Goal: Use online tool/utility: Use online tool/utility

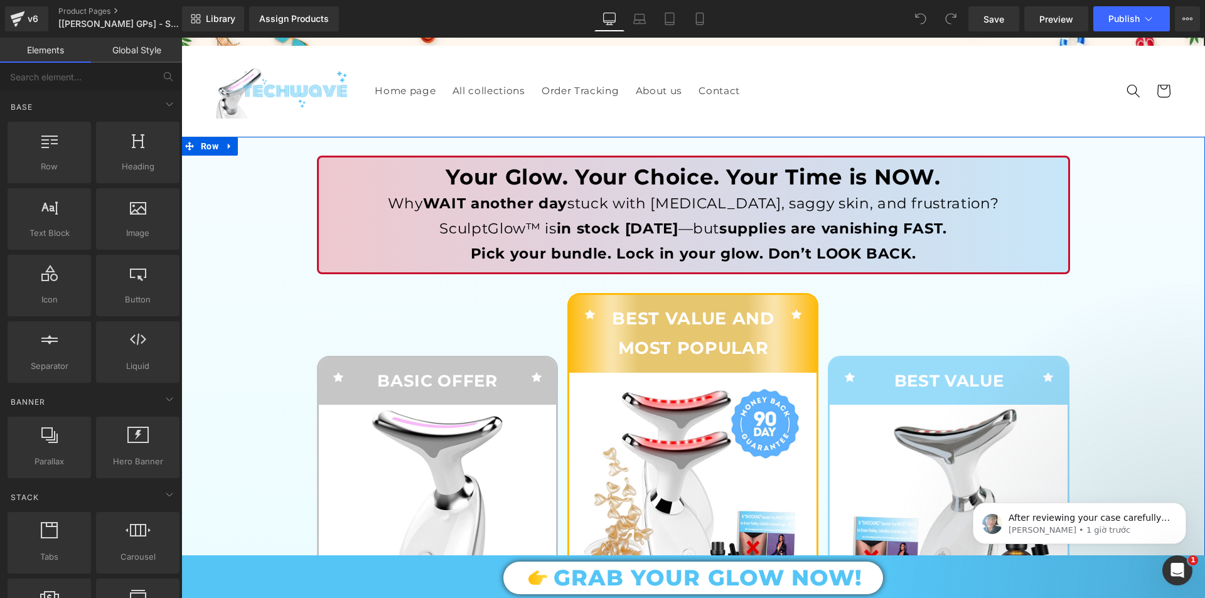
scroll to position [63, 0]
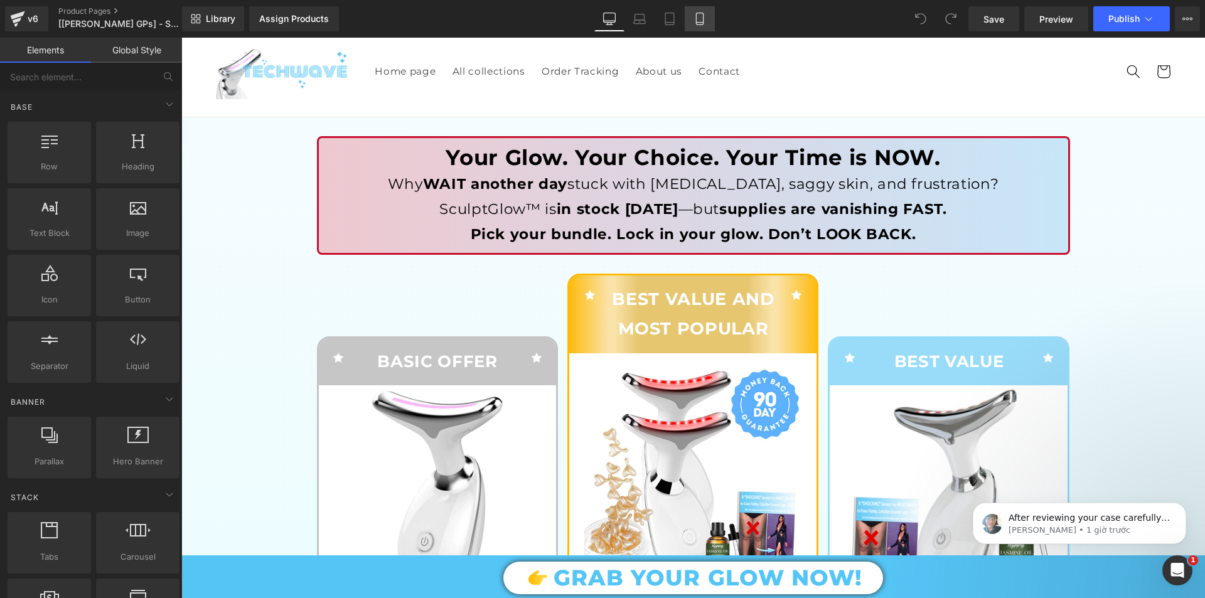
click at [698, 12] on link "Mobile" at bounding box center [699, 18] width 30 height 25
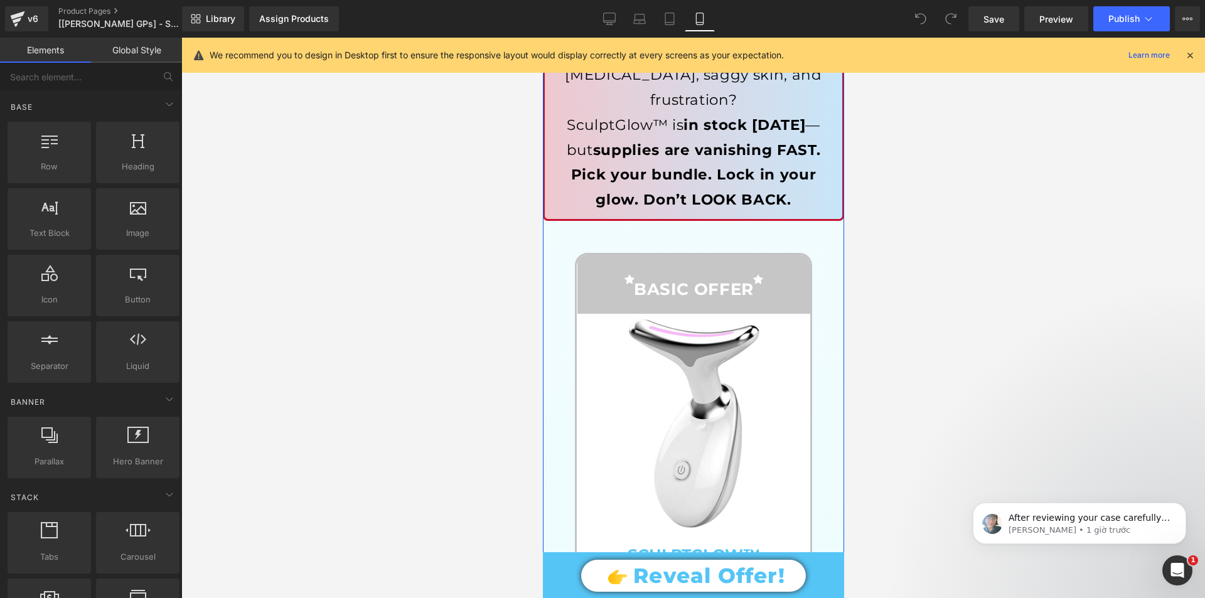
scroll to position [188, 0]
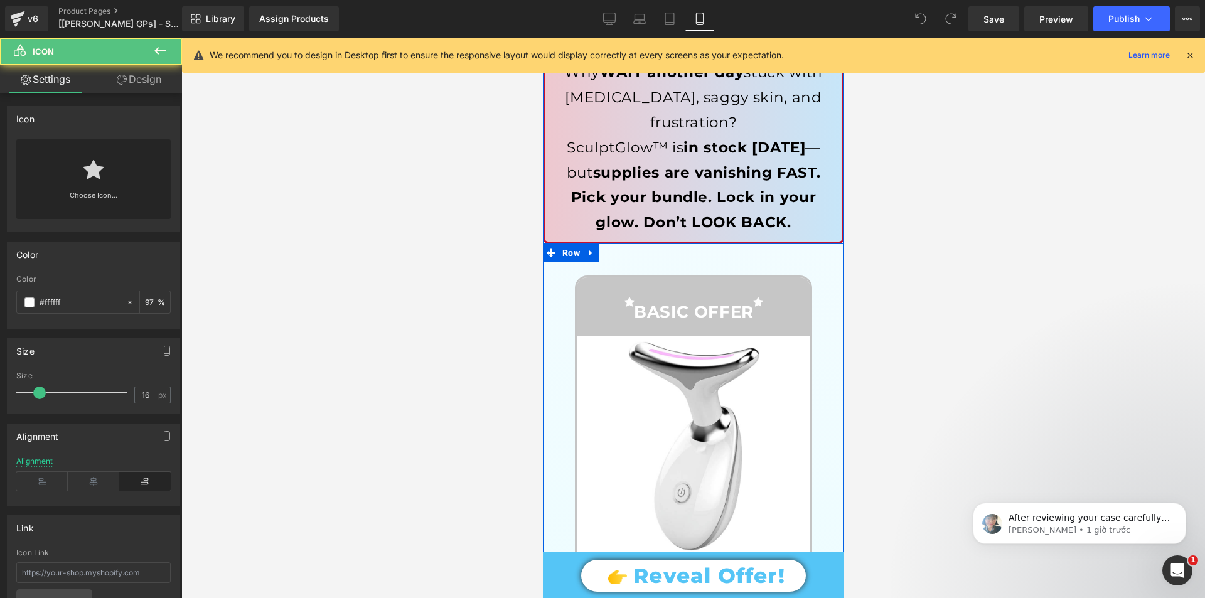
click at [590, 293] on div at bounding box center [674, 303] width 176 height 21
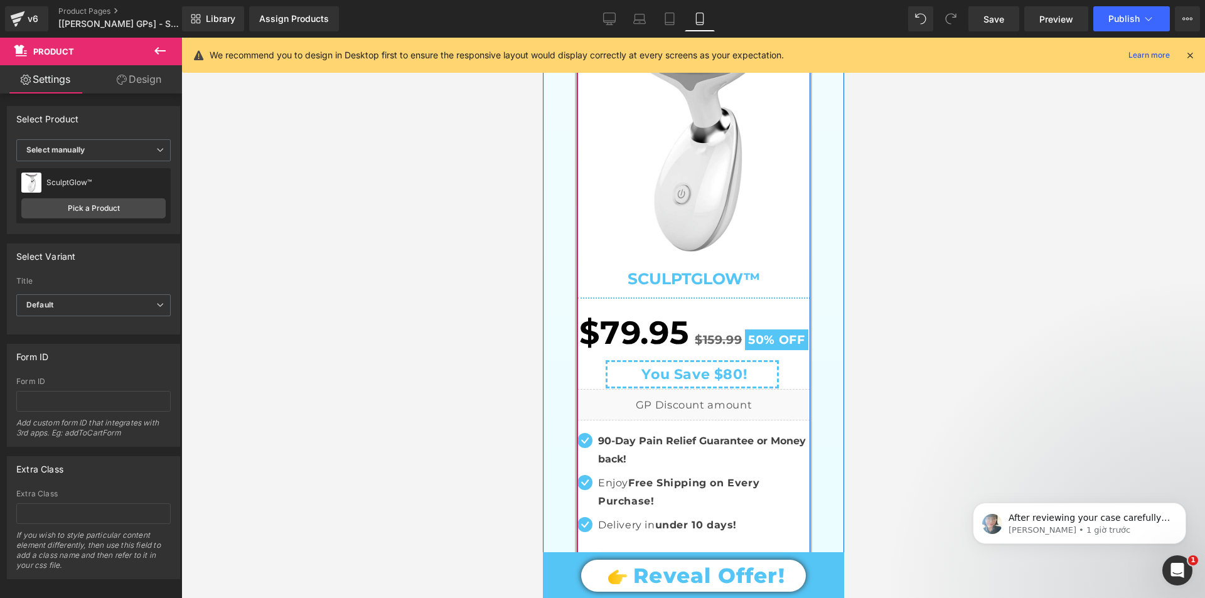
scroll to position [502, 0]
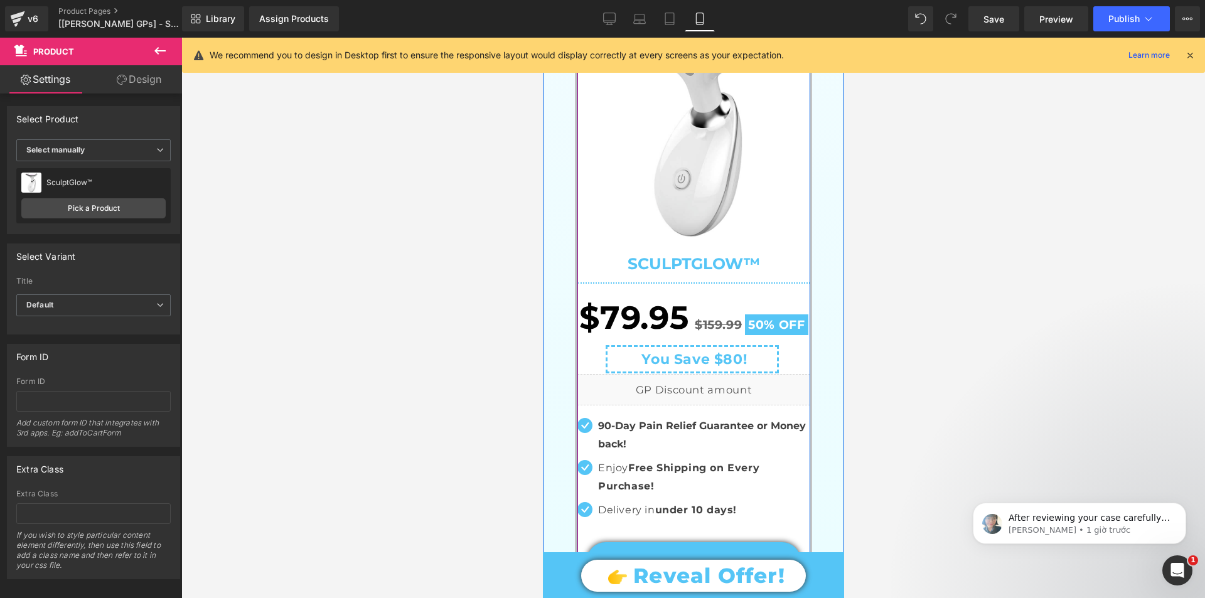
click at [597, 290] on span "$79.95" at bounding box center [632, 317] width 109 height 55
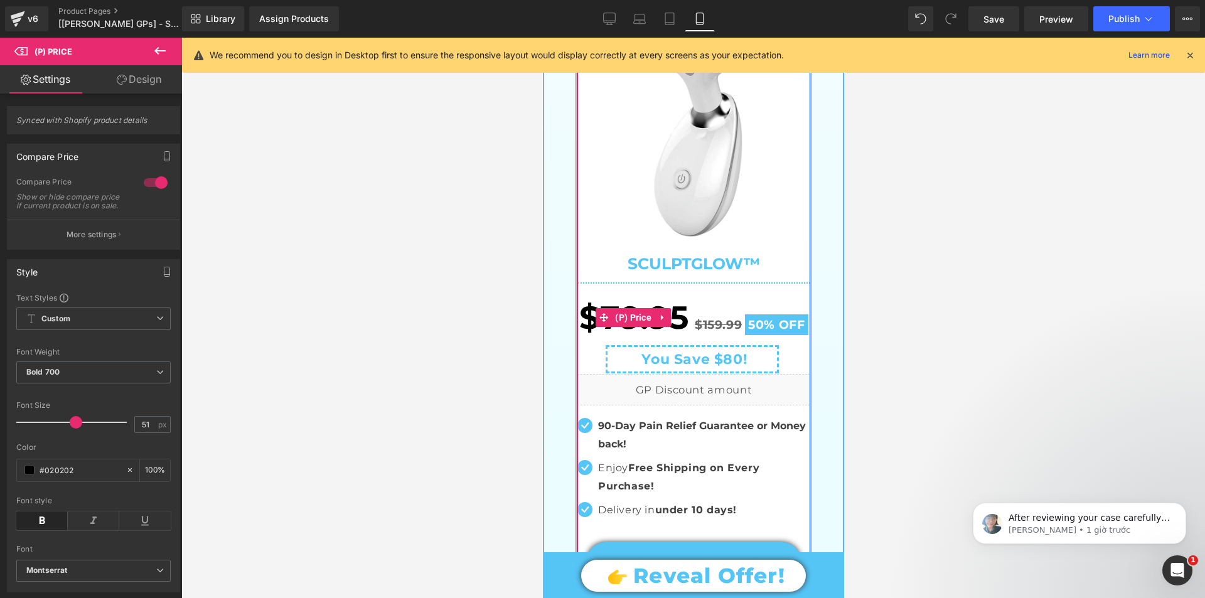
click at [722, 290] on div "$79.95 $159.99 50% OFF" at bounding box center [693, 317] width 233 height 55
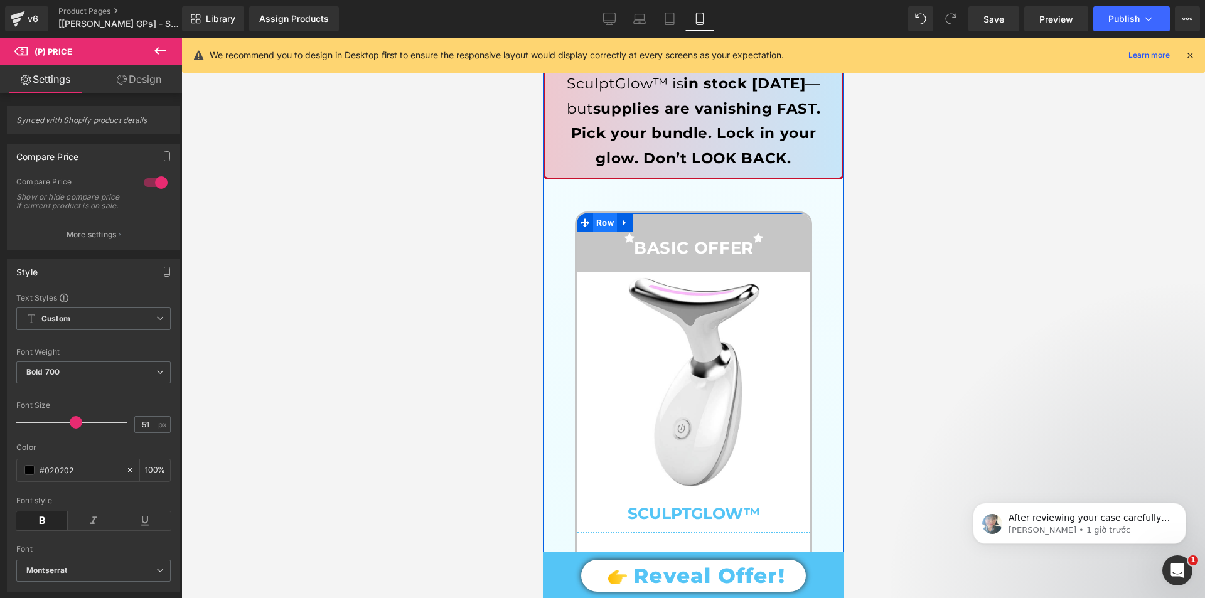
scroll to position [251, 0]
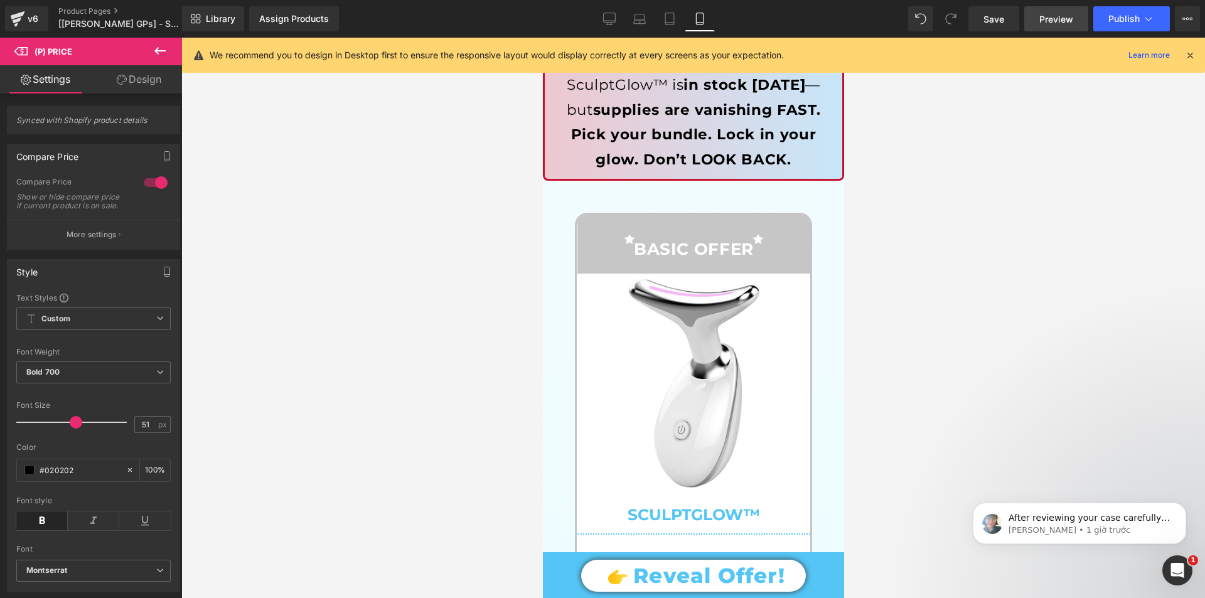
click at [1057, 17] on span "Preview" at bounding box center [1056, 19] width 34 height 13
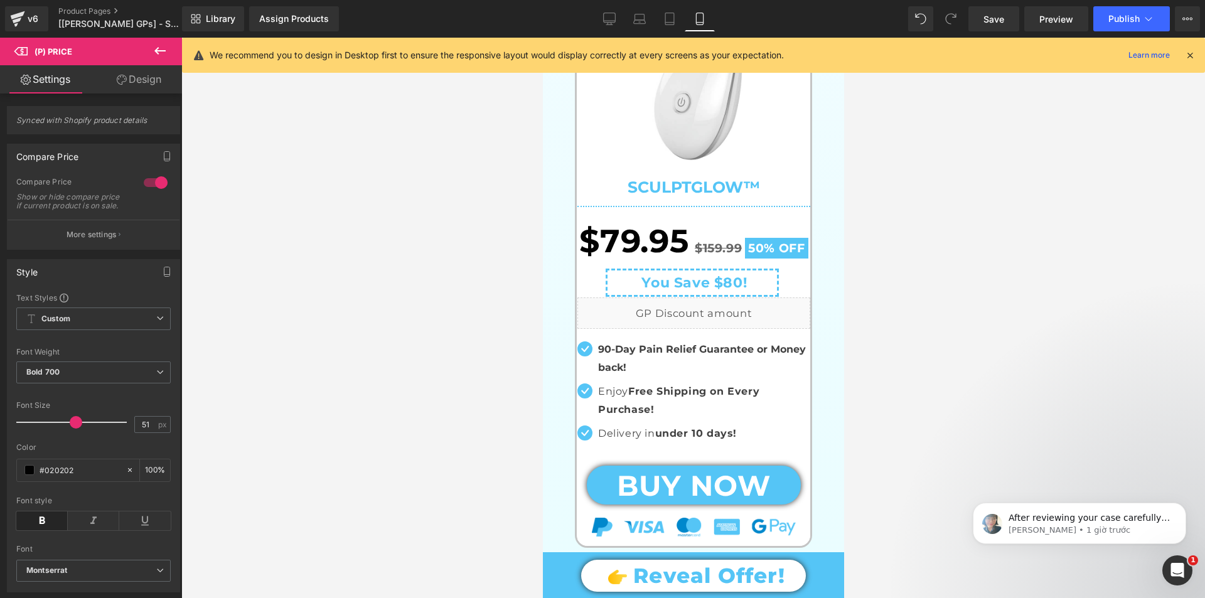
scroll to position [565, 0]
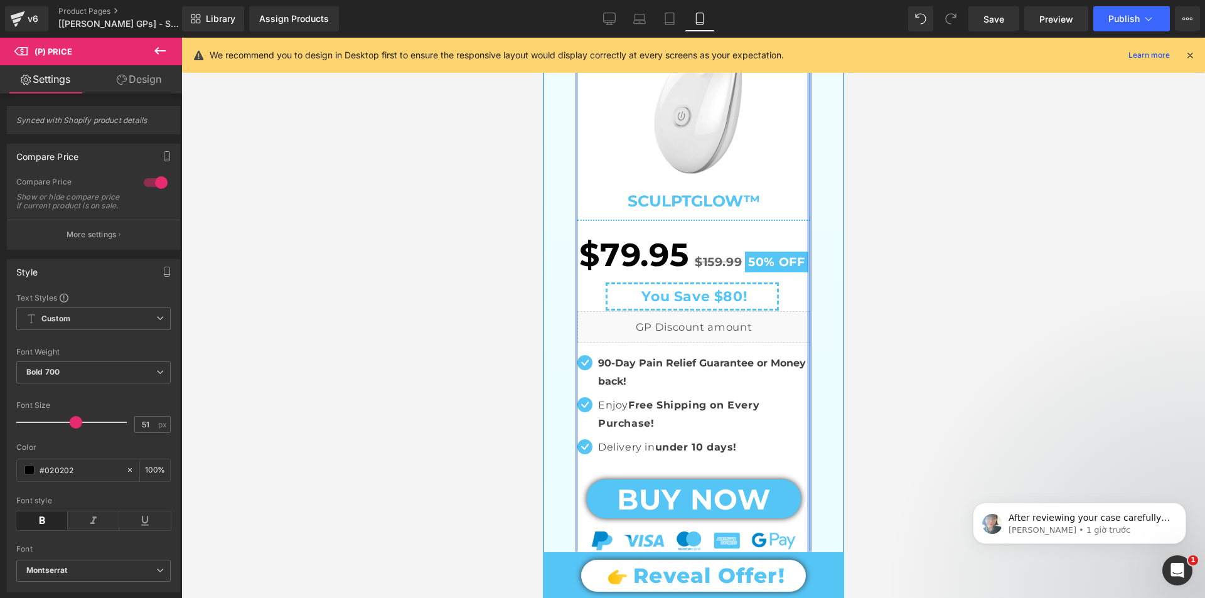
click at [806, 266] on div at bounding box center [807, 230] width 3 height 659
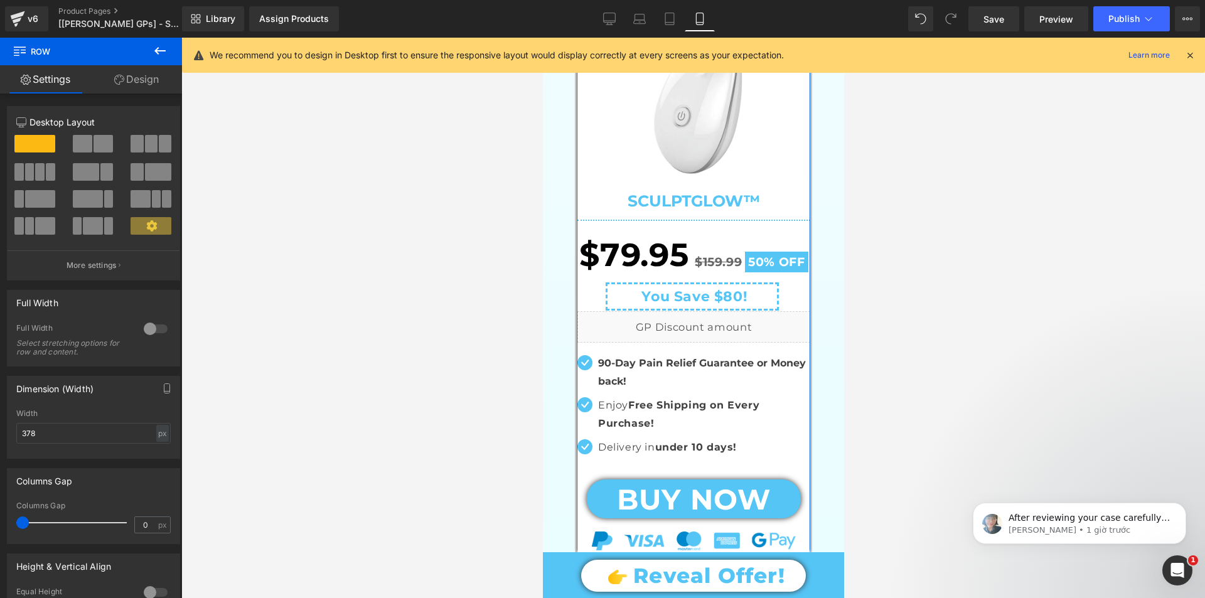
click at [129, 80] on link "Design" at bounding box center [136, 79] width 91 height 28
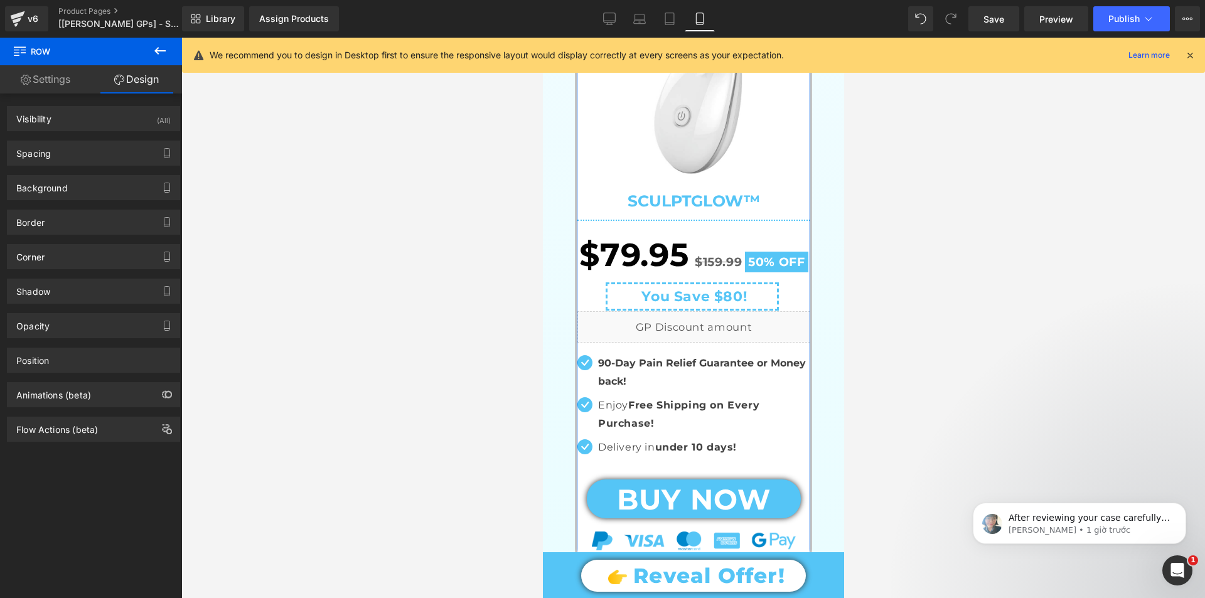
click at [38, 83] on link "Settings" at bounding box center [45, 79] width 91 height 28
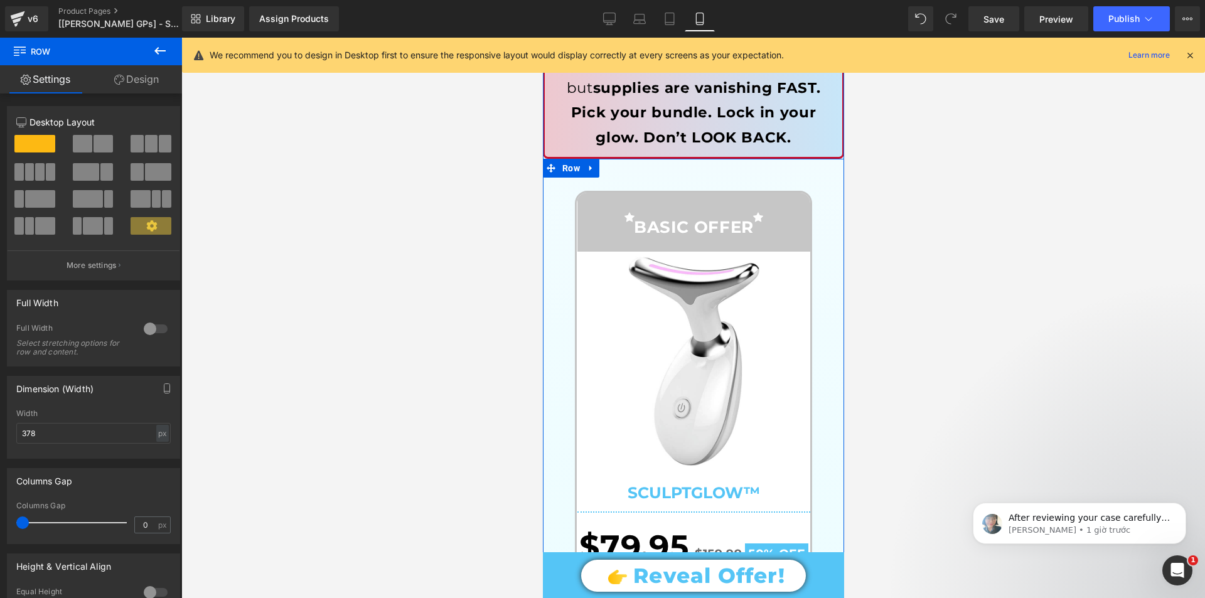
scroll to position [251, 0]
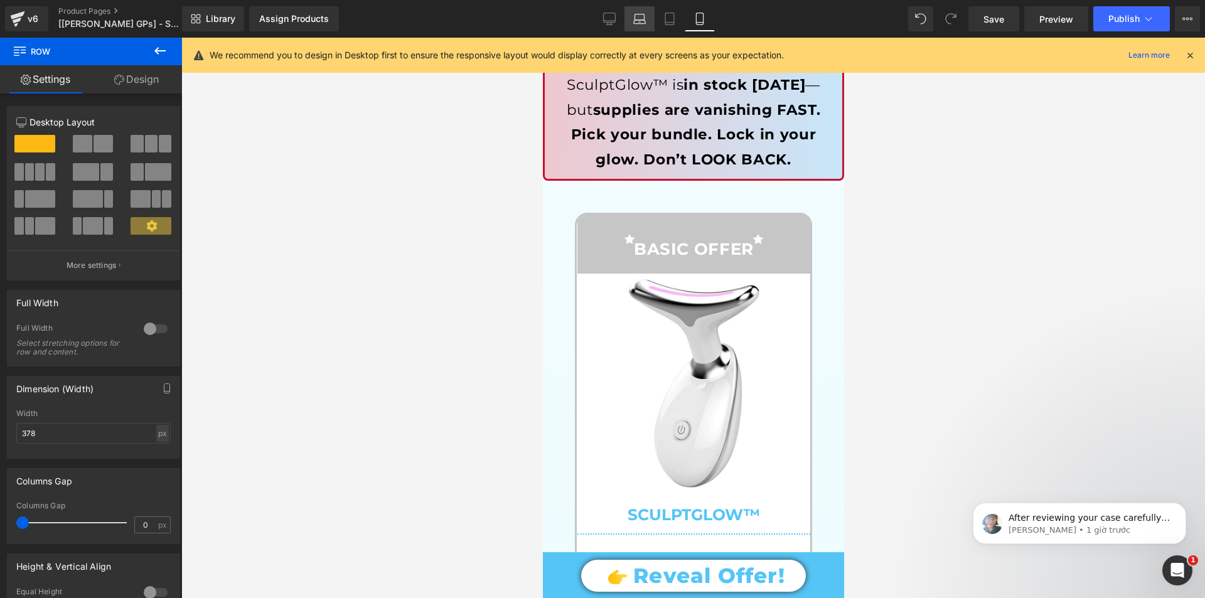
click at [641, 19] on icon at bounding box center [639, 19] width 13 height 13
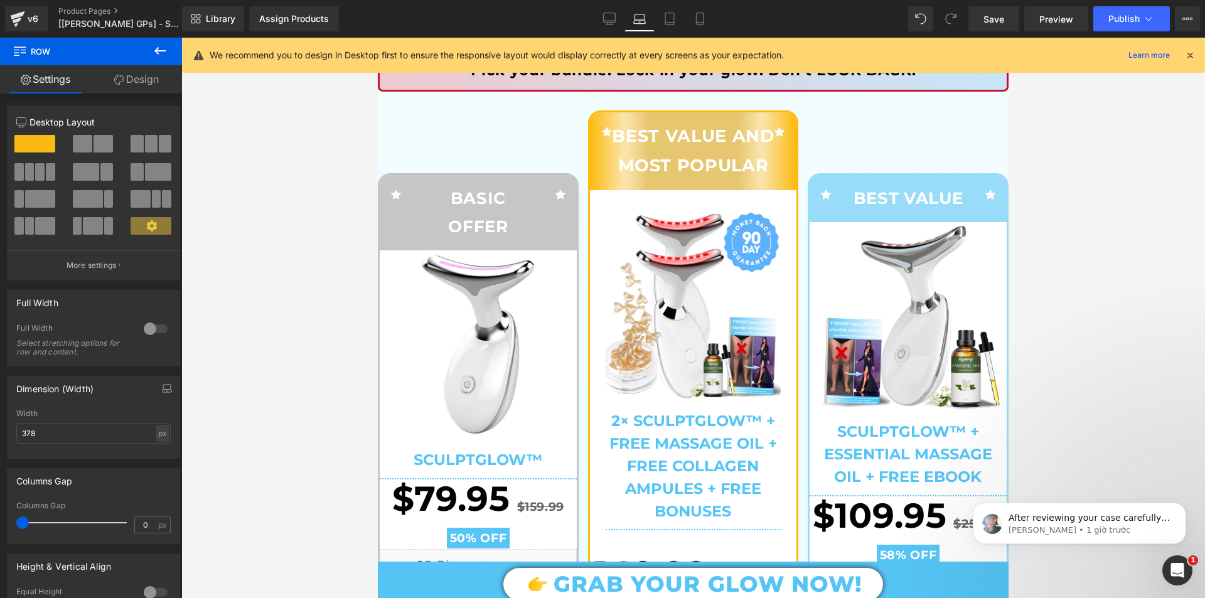
scroll to position [0, 0]
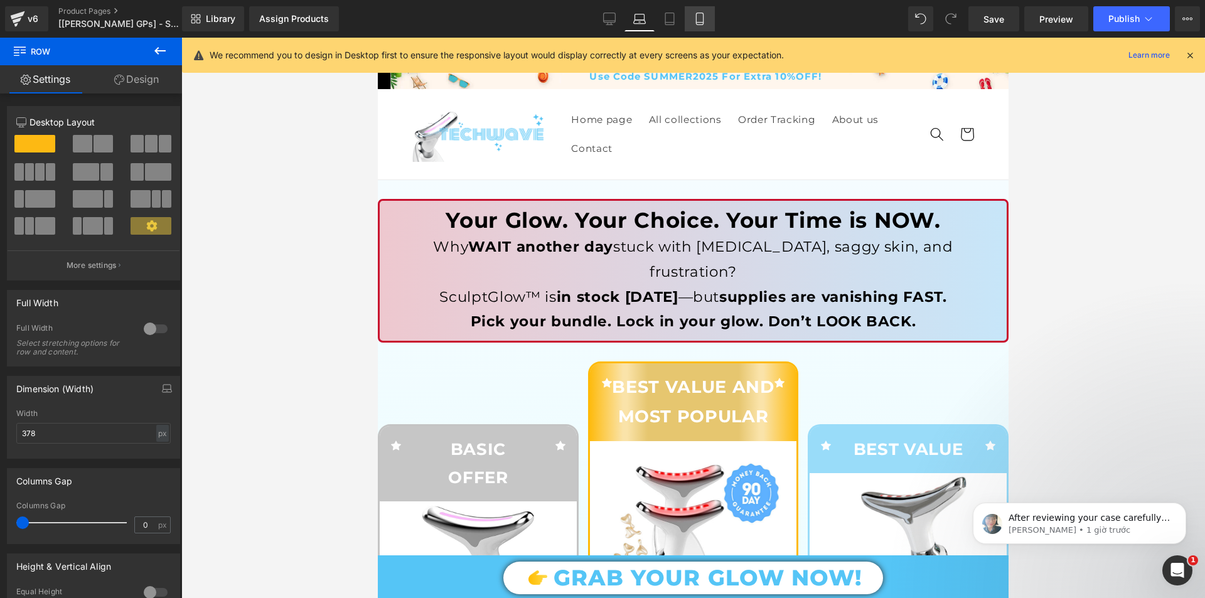
click at [701, 17] on icon at bounding box center [699, 19] width 13 height 13
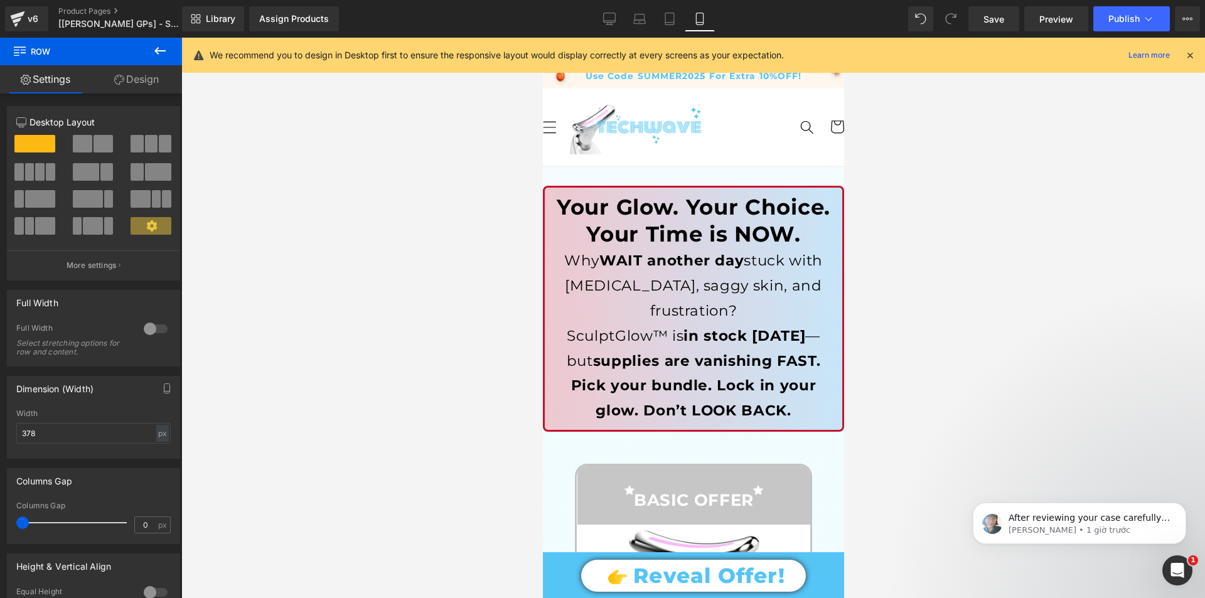
scroll to position [212, 0]
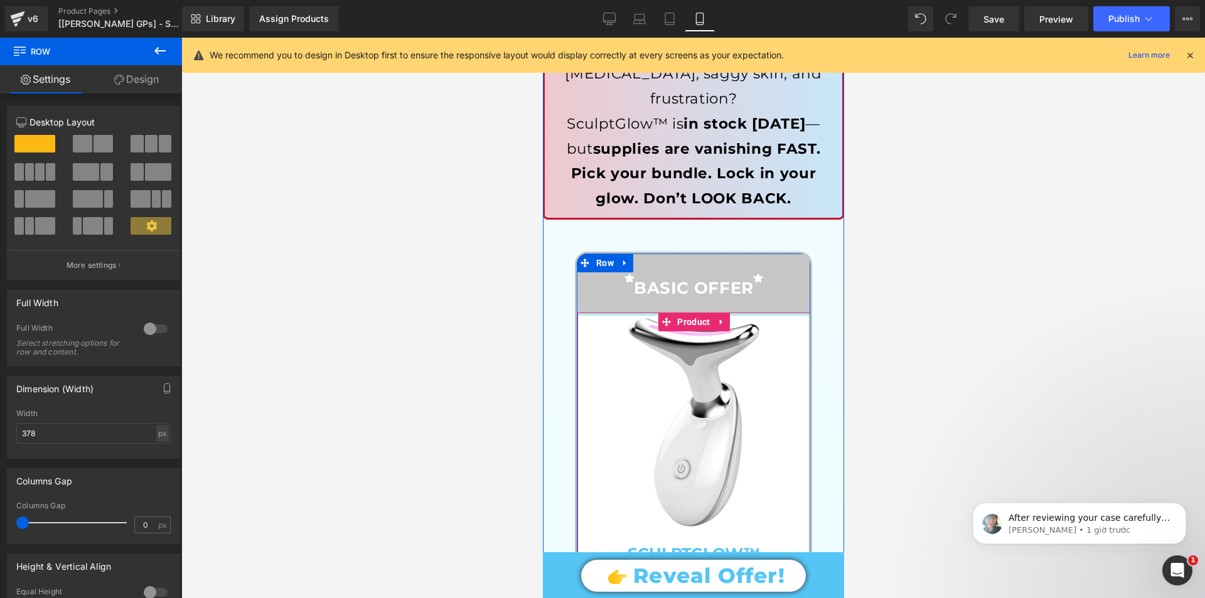
click at [577, 312] on div at bounding box center [693, 313] width 233 height 3
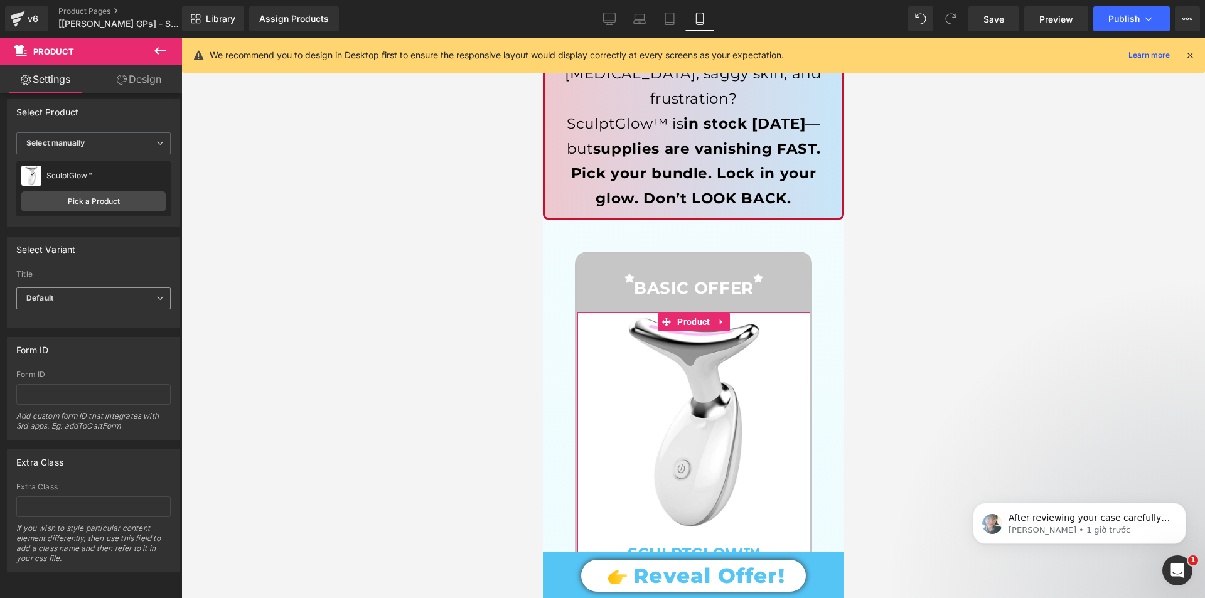
scroll to position [0, 0]
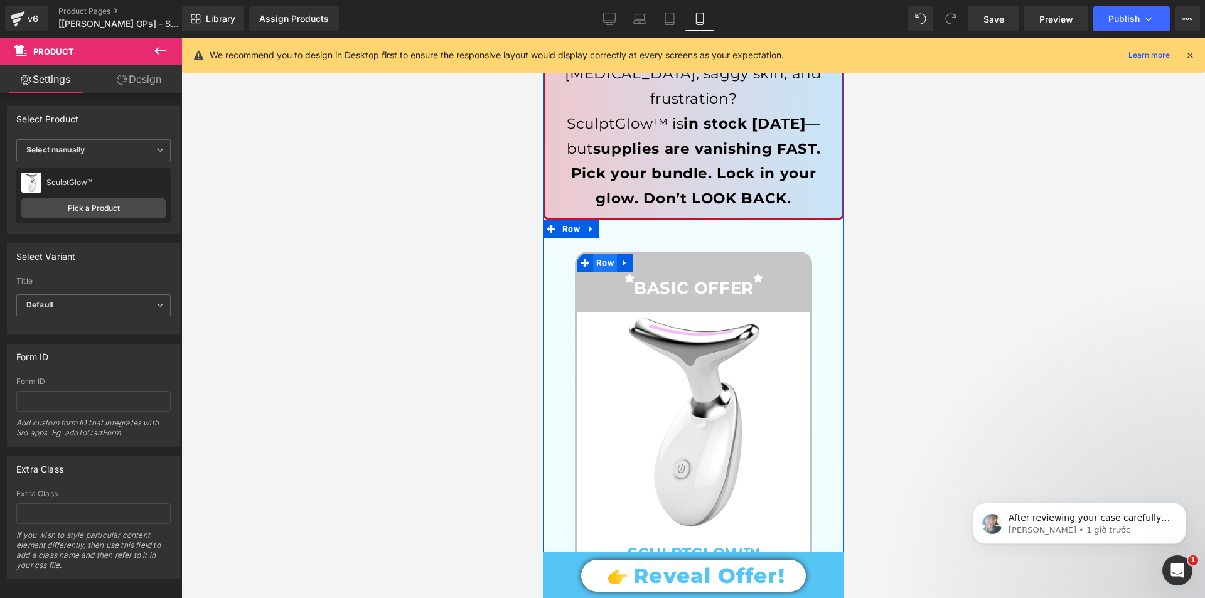
click at [598, 253] on span "Row" at bounding box center [604, 262] width 24 height 19
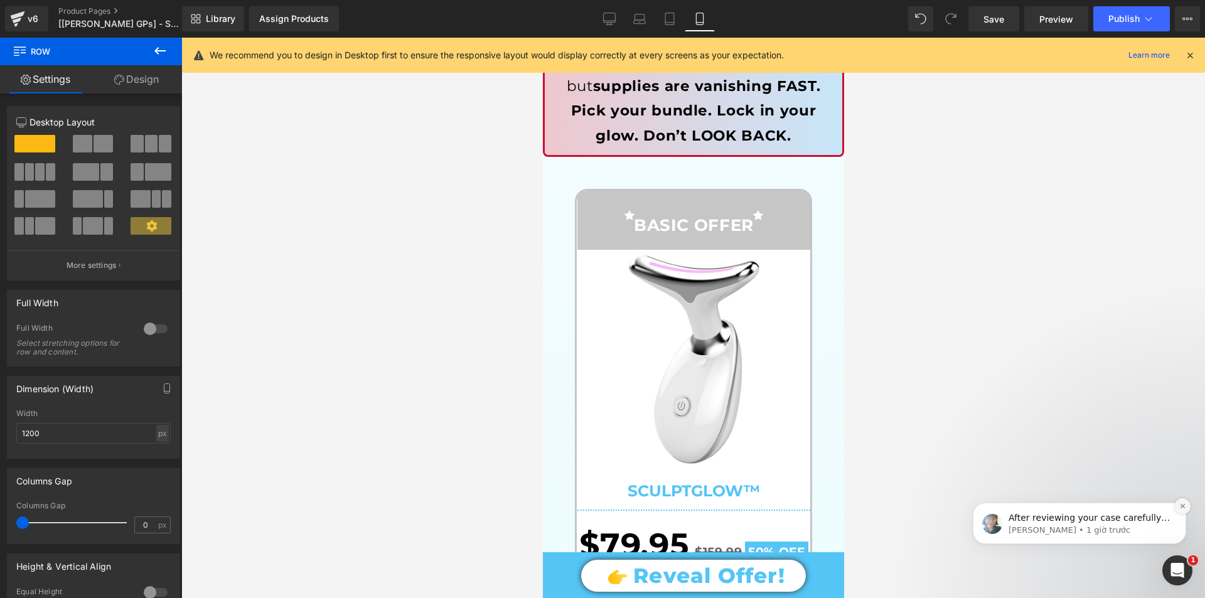
click at [1181, 506] on icon "Dismiss notification" at bounding box center [1182, 506] width 7 height 7
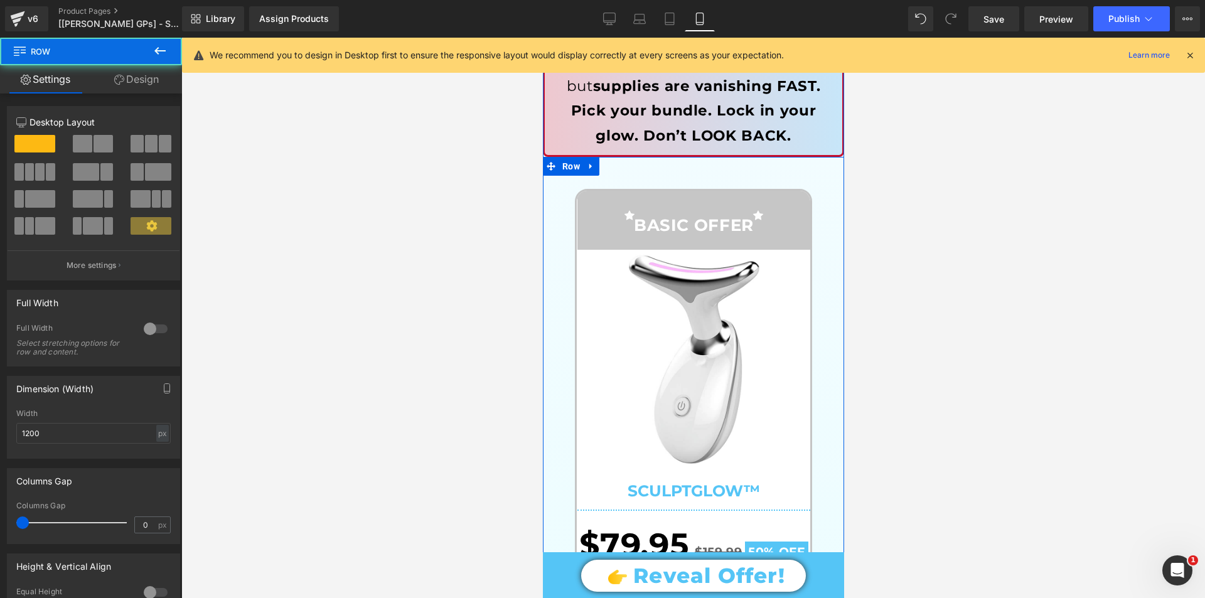
click at [563, 157] on span "Row" at bounding box center [570, 166] width 24 height 19
click at [145, 76] on link "Design" at bounding box center [136, 79] width 91 height 28
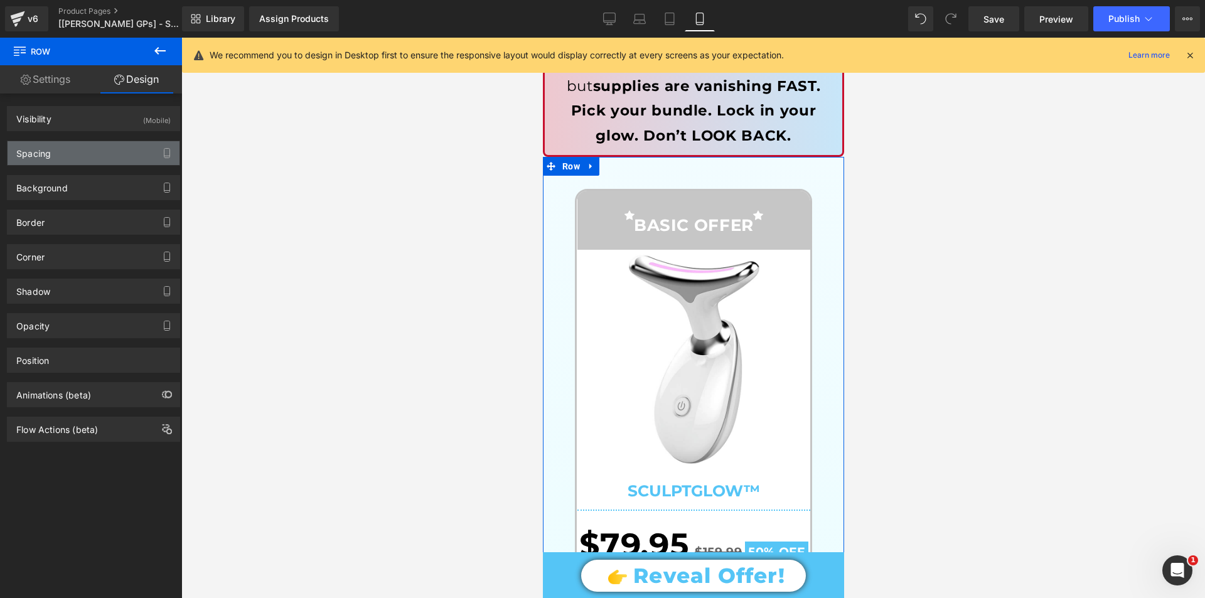
click at [112, 149] on div "Spacing" at bounding box center [94, 153] width 172 height 24
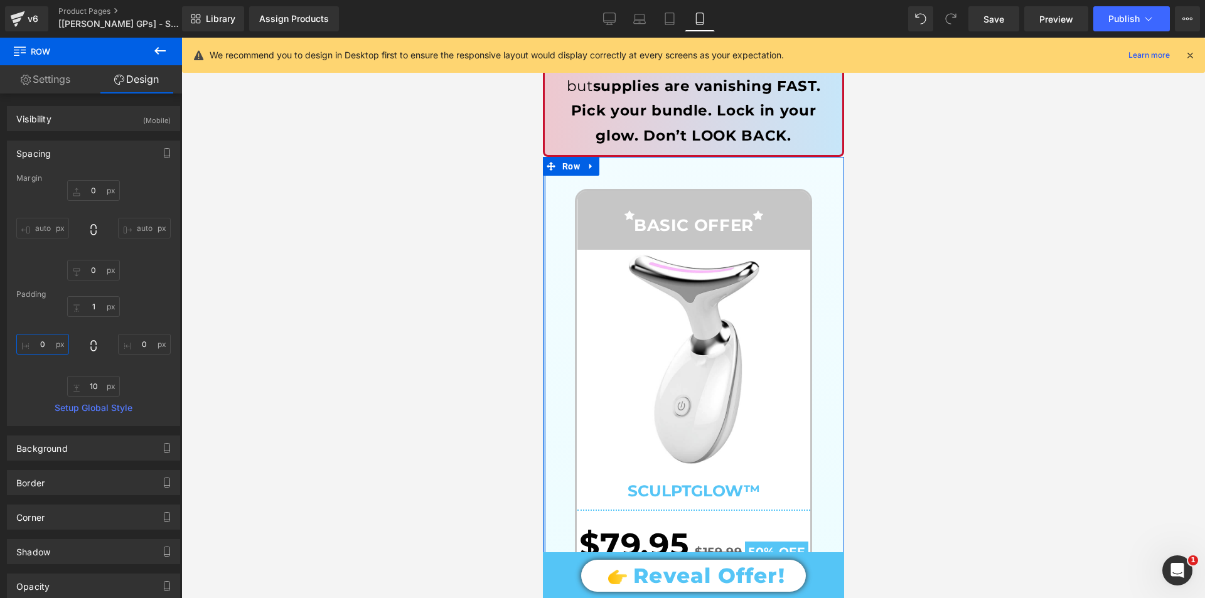
click at [43, 345] on input "0" at bounding box center [42, 344] width 53 height 21
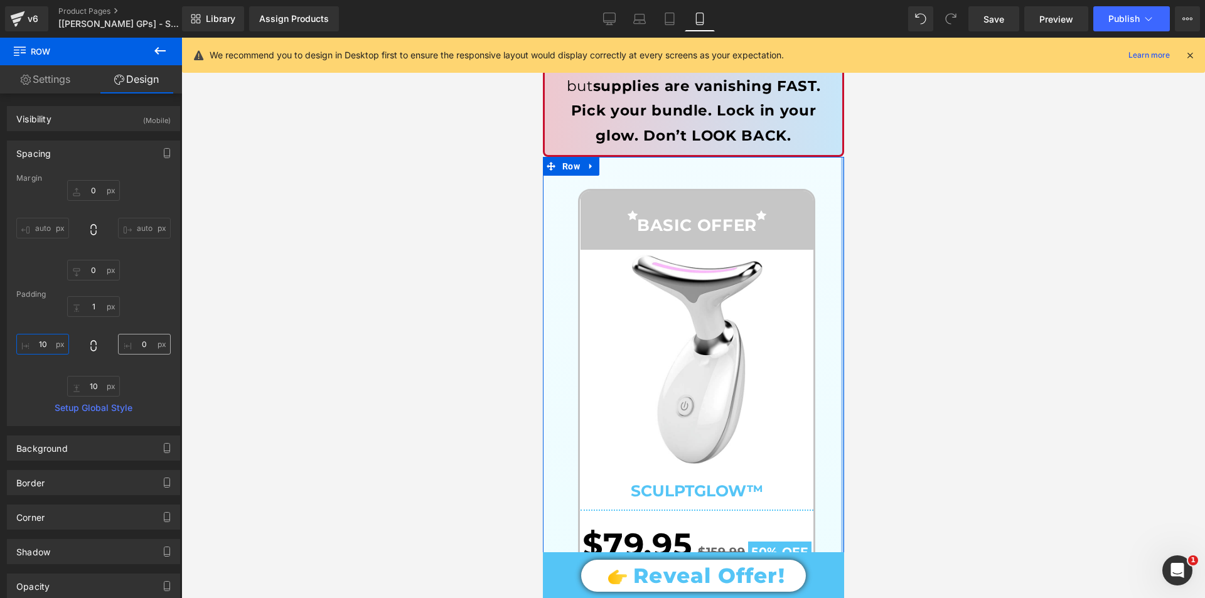
type input "10"
click at [139, 341] on input "0" at bounding box center [144, 344] width 53 height 21
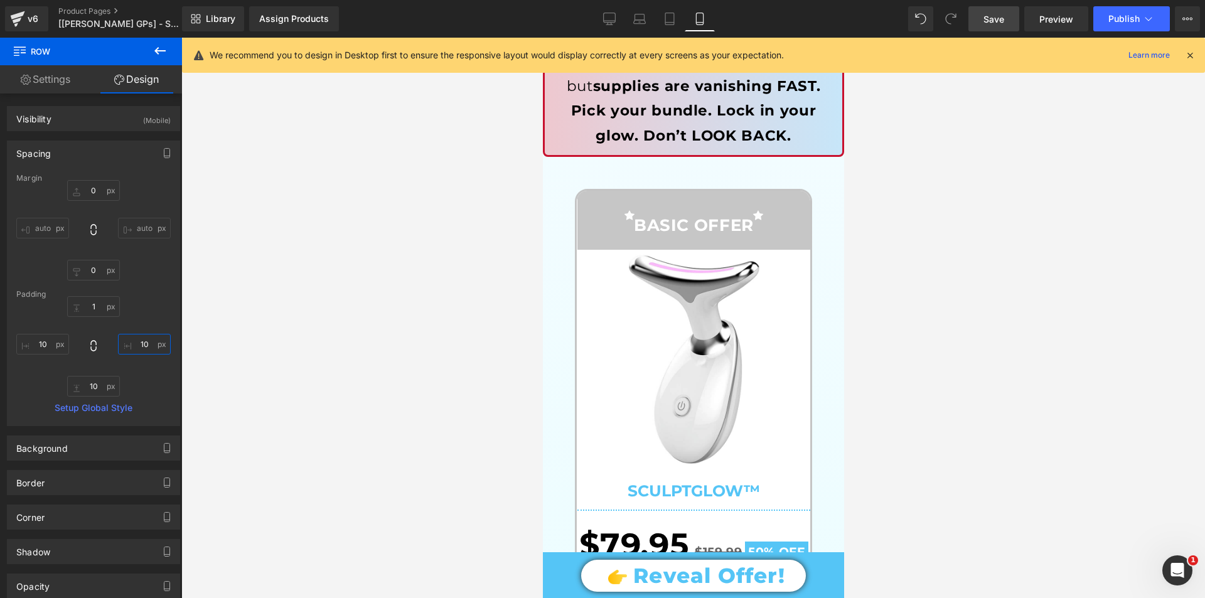
type input "10"
click at [992, 25] on span "Save" at bounding box center [993, 19] width 21 height 13
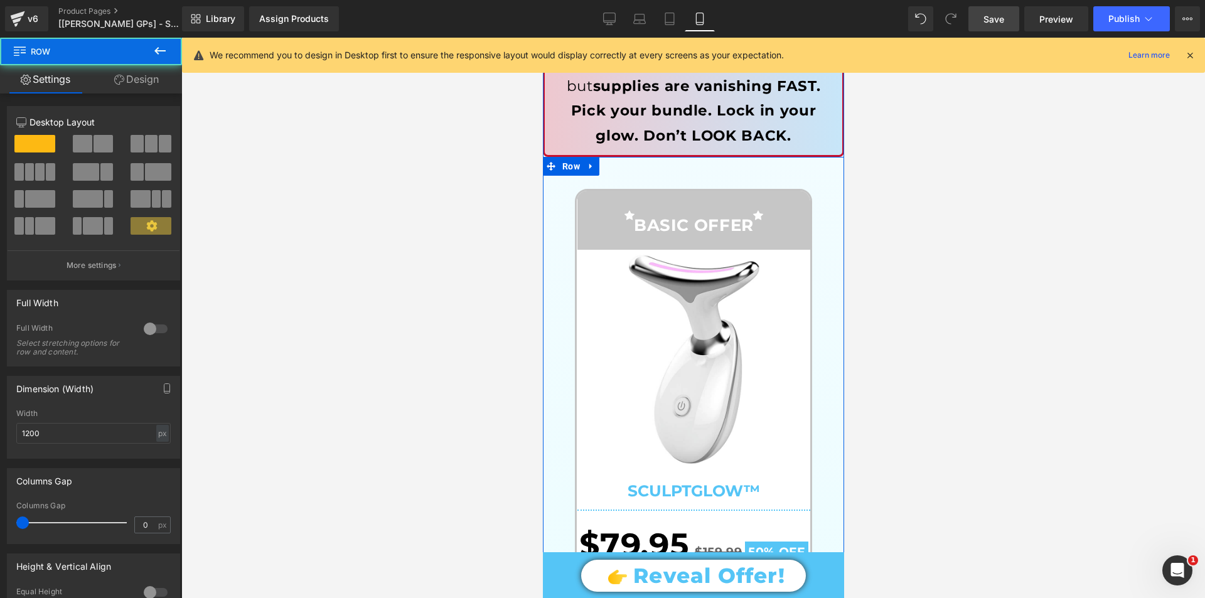
click at [124, 82] on link "Design" at bounding box center [136, 79] width 91 height 28
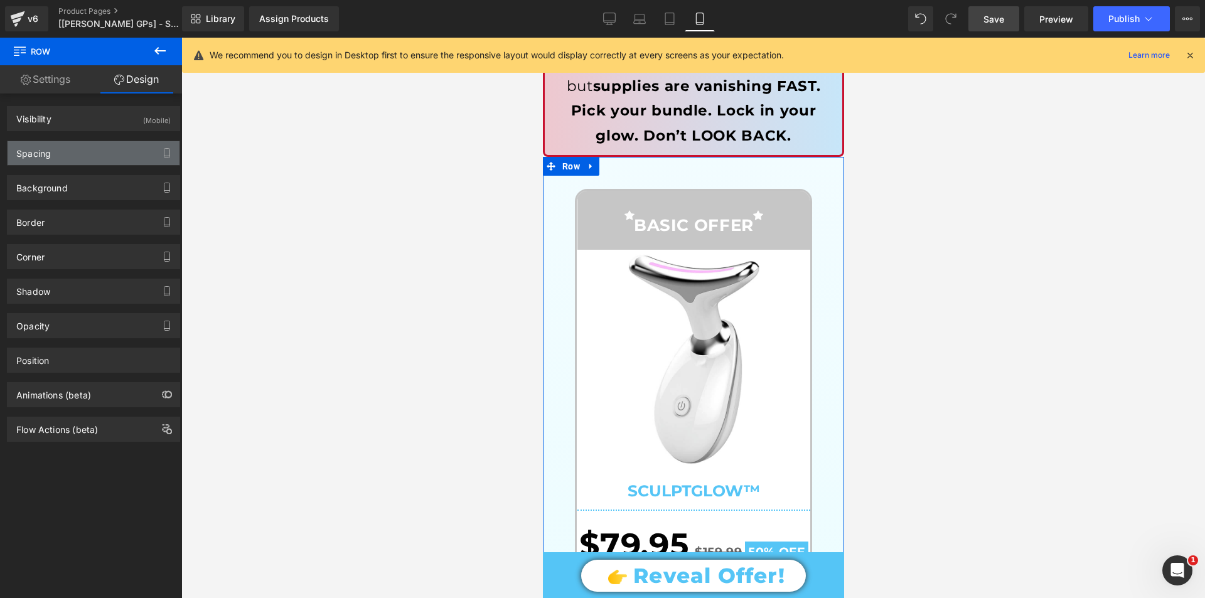
click at [136, 159] on div "Spacing" at bounding box center [94, 153] width 172 height 24
